Goal: Find specific page/section: Find specific page/section

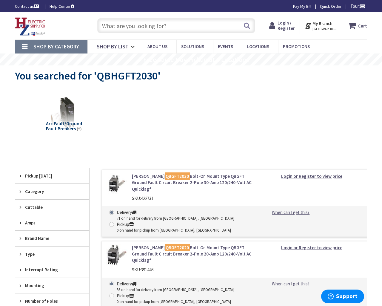
type input "[STREET_ADDRESS][PERSON_NAME][US_STATE]"
